Goal: Answer question/provide support: Share knowledge or assist other users

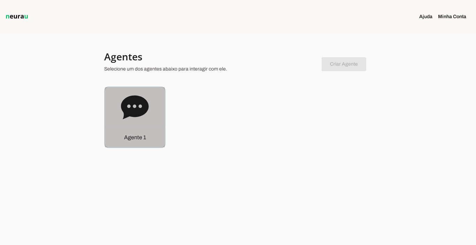
click at [126, 140] on p "Agente 1" at bounding box center [135, 137] width 22 height 8
click at [0, 0] on robot-service-page at bounding box center [0, 0] width 0 height 0
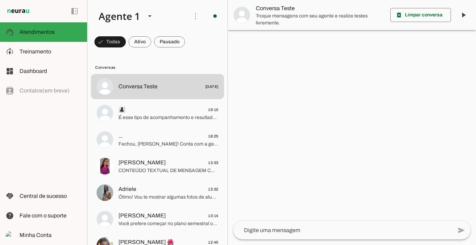
drag, startPoint x: 181, startPoint y: 109, endPoint x: 173, endPoint y: 38, distance: 70.8
click at [173, 38] on chat-list "Agente 1 Criar Agente Você atingiu o limite de IAs Neurau permitidas. Atualize …" at bounding box center [157, 122] width 141 height 245
click at [173, 38] on span at bounding box center [169, 41] width 31 height 17
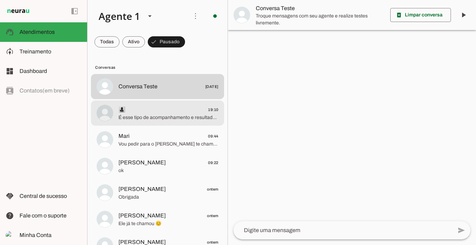
click at [161, 117] on span "É esse tipo de acompanhamento e resultados que você quer?" at bounding box center [168, 117] width 100 height 7
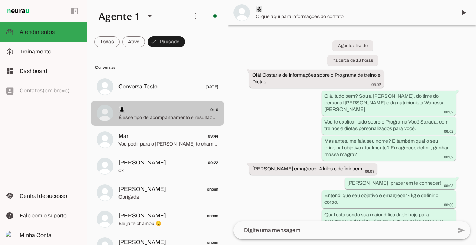
scroll to position [376, 0]
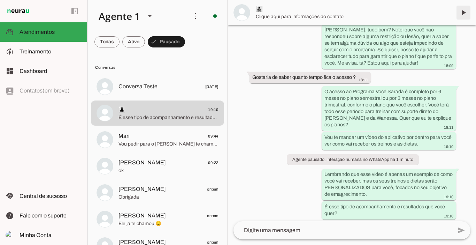
click at [460, 13] on span at bounding box center [463, 12] width 17 height 17
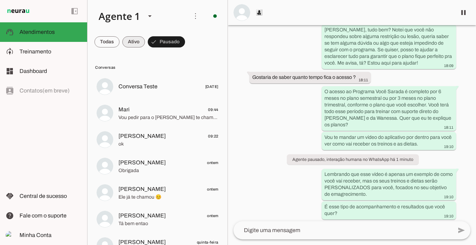
click at [134, 35] on span at bounding box center [133, 41] width 23 height 17
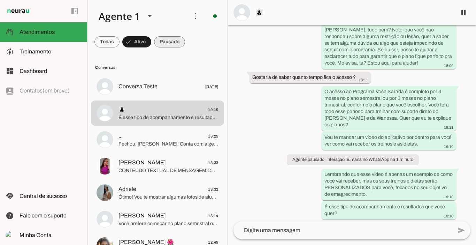
click at [160, 41] on span at bounding box center [169, 41] width 31 height 17
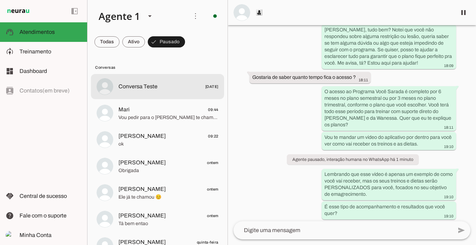
click at [145, 79] on md-item "Conversa Teste 01/07/2025" at bounding box center [157, 86] width 133 height 25
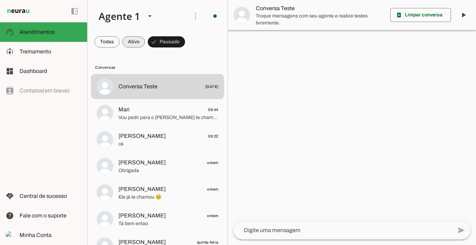
click at [133, 44] on span at bounding box center [133, 41] width 23 height 17
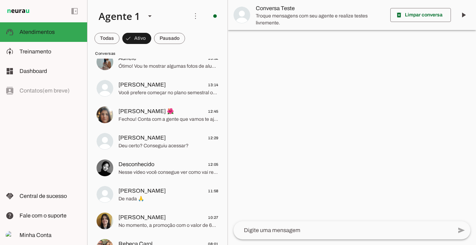
scroll to position [139, 0]
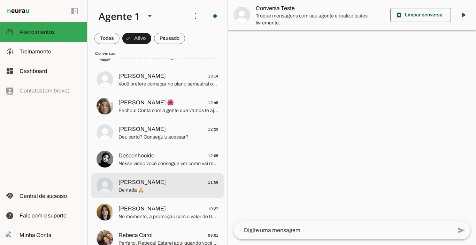
click at [142, 191] on span "De nada 🙏" at bounding box center [168, 189] width 100 height 7
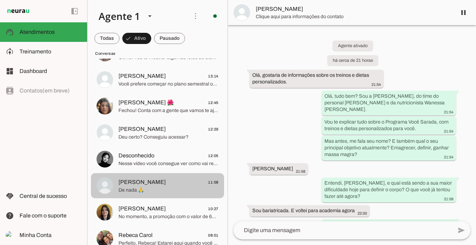
scroll to position [1439, 0]
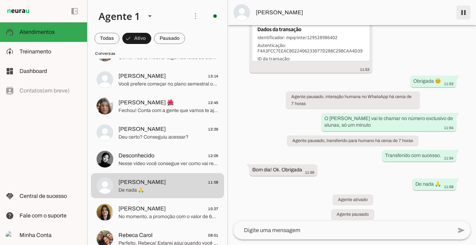
click at [463, 11] on span at bounding box center [463, 12] width 17 height 17
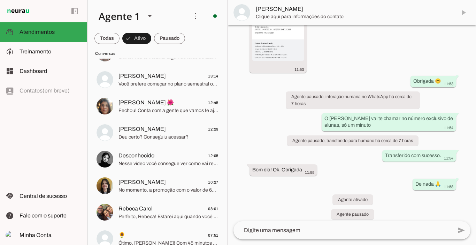
scroll to position [1468, 0]
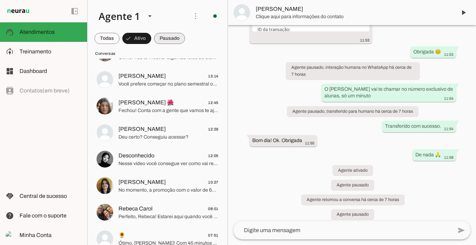
click at [166, 37] on span at bounding box center [169, 38] width 31 height 17
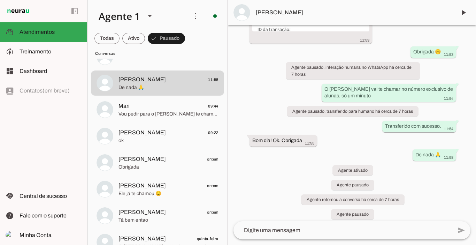
scroll to position [0, 0]
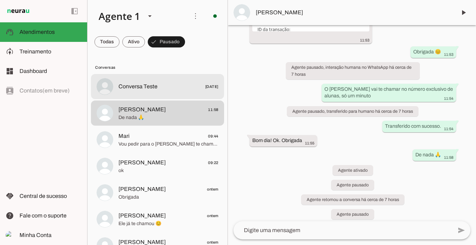
click at [137, 84] on span "Conversa Teste" at bounding box center [137, 86] width 39 height 8
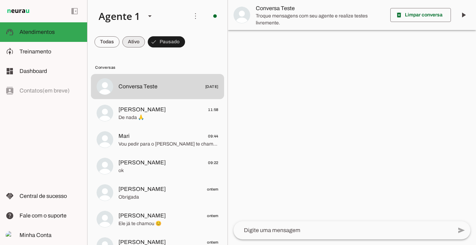
click at [134, 45] on span at bounding box center [133, 41] width 23 height 17
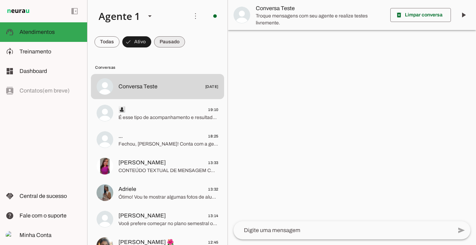
click at [165, 40] on span at bounding box center [169, 41] width 31 height 17
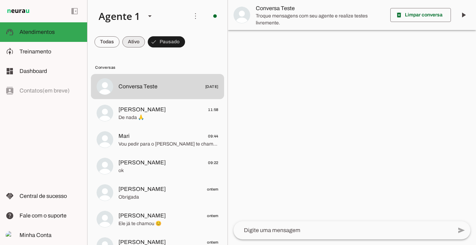
click at [131, 46] on span at bounding box center [133, 41] width 23 height 17
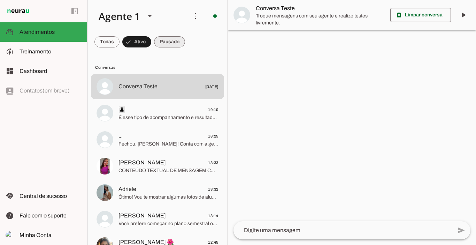
click at [161, 41] on span at bounding box center [169, 41] width 31 height 17
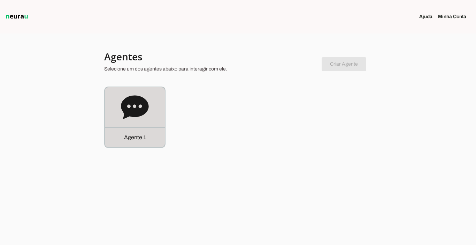
click at [145, 143] on div "Agente 1" at bounding box center [135, 137] width 60 height 20
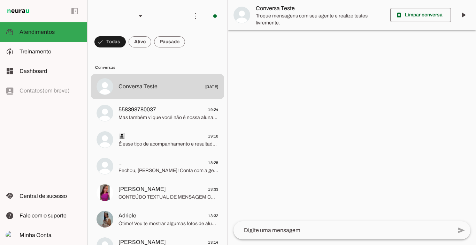
click at [142, 46] on span at bounding box center [140, 41] width 23 height 17
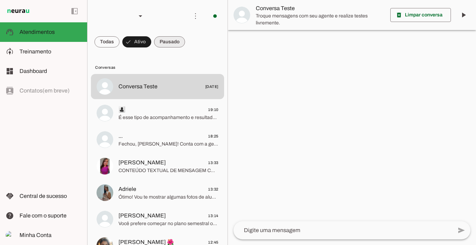
click at [167, 41] on span at bounding box center [169, 41] width 31 height 17
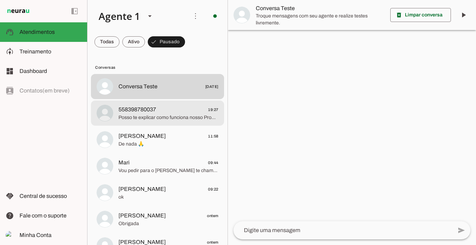
click at [154, 107] on span "558398780037" at bounding box center [137, 109] width 38 height 8
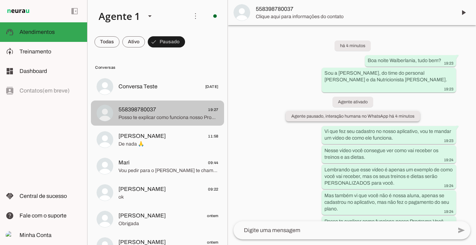
scroll to position [47, 0]
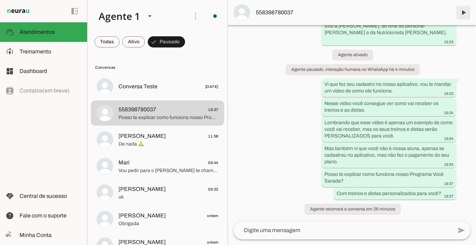
click at [462, 11] on span at bounding box center [463, 12] width 17 height 17
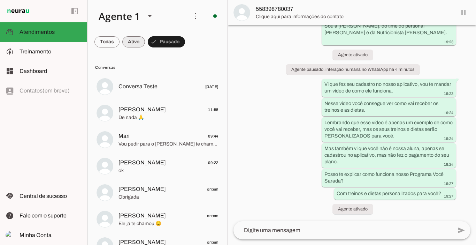
click at [131, 40] on span at bounding box center [133, 41] width 23 height 17
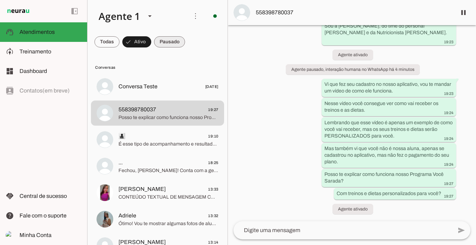
click at [160, 39] on span at bounding box center [169, 41] width 31 height 17
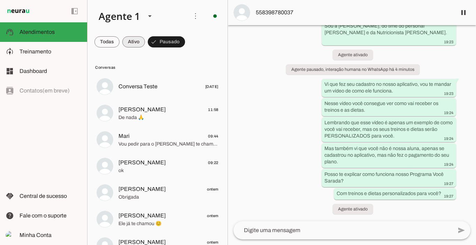
click at [133, 43] on span at bounding box center [133, 41] width 23 height 17
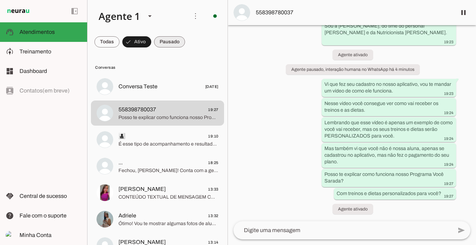
click at [166, 43] on span at bounding box center [169, 41] width 31 height 17
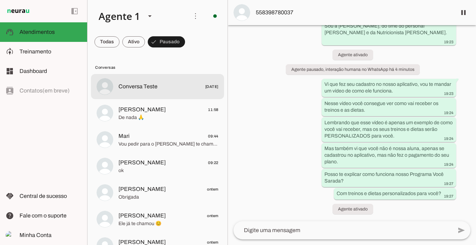
click at [146, 89] on span "Conversa Teste" at bounding box center [137, 86] width 39 height 8
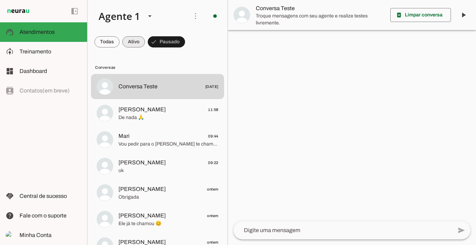
click at [134, 45] on span at bounding box center [133, 41] width 23 height 17
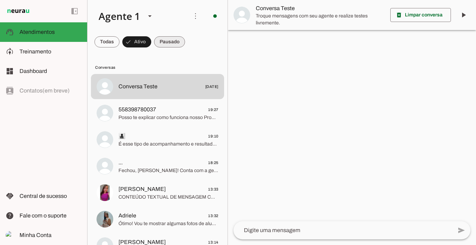
click at [166, 42] on span at bounding box center [169, 41] width 31 height 17
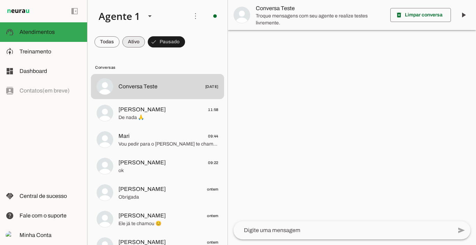
click at [140, 41] on span at bounding box center [133, 41] width 23 height 17
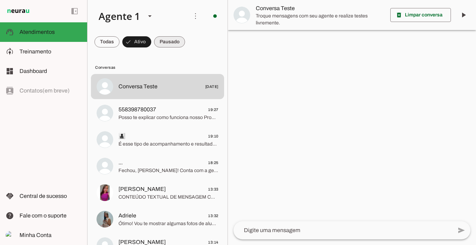
click at [178, 39] on span at bounding box center [169, 41] width 31 height 17
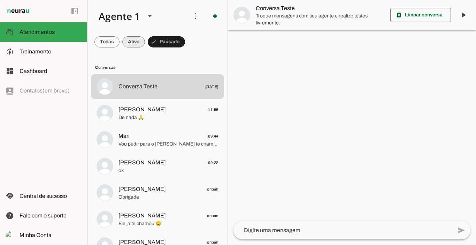
click at [139, 39] on span at bounding box center [133, 41] width 23 height 17
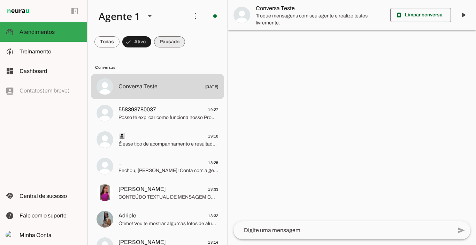
click at [175, 40] on span at bounding box center [169, 41] width 31 height 17
